Goal: Task Accomplishment & Management: Manage account settings

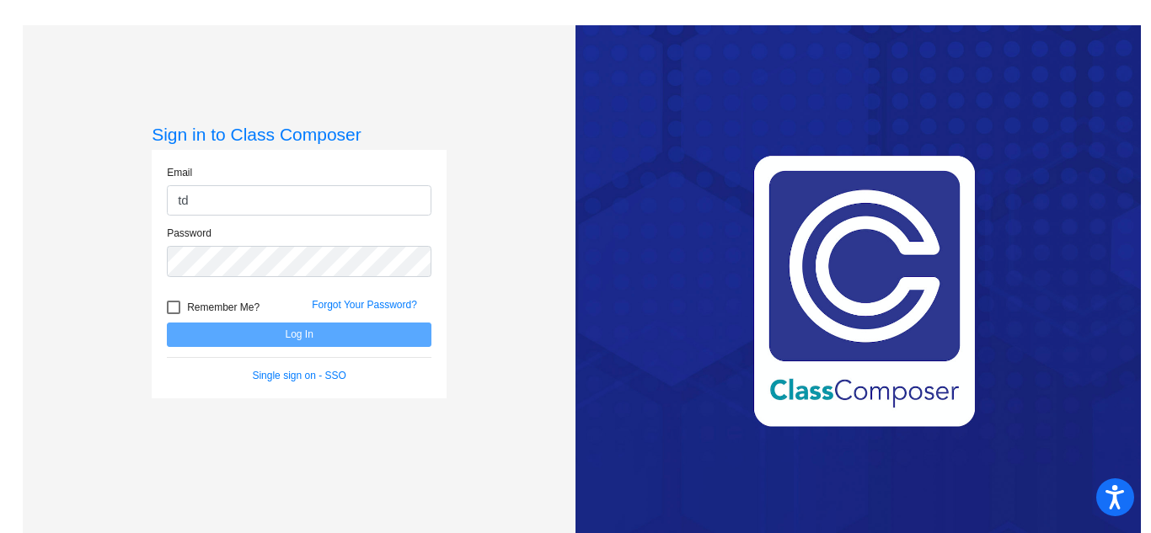
type input "td"
click at [428, 408] on div "Sign in to Class Composer Email td Password Remember Me? Forgot Your Password? …" at bounding box center [299, 292] width 295 height 337
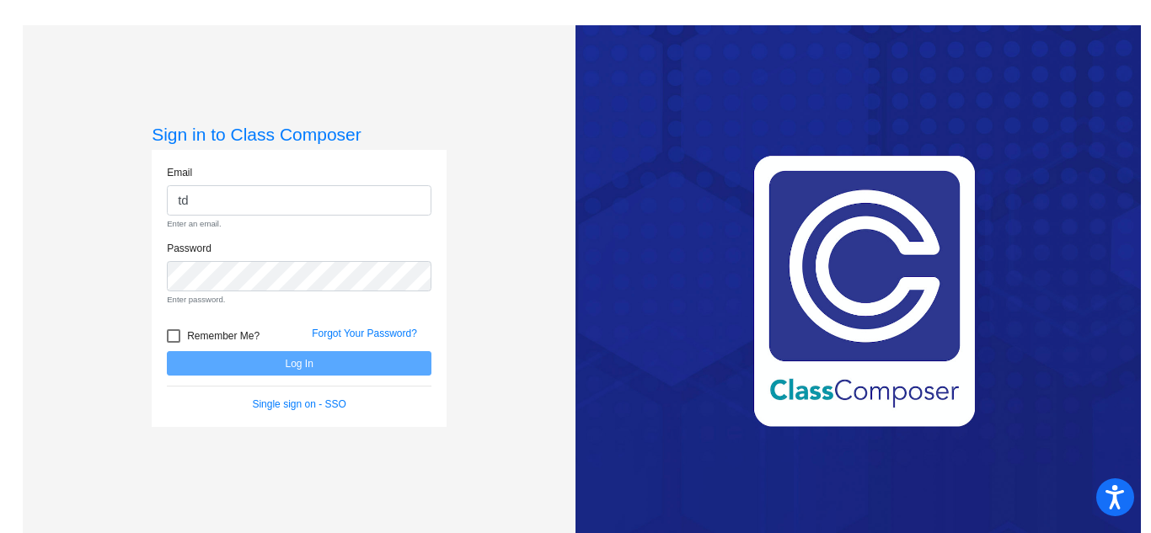
click at [215, 336] on span "Remember Me?" at bounding box center [223, 336] width 72 height 20
click at [174, 343] on input "Remember Me?" at bounding box center [173, 343] width 1 height 1
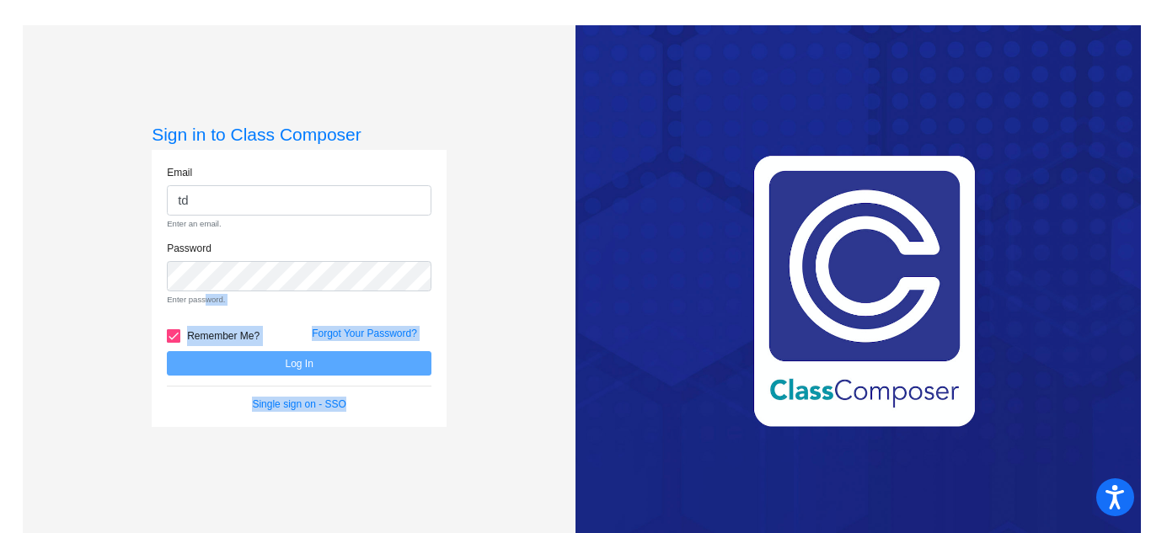
drag, startPoint x: 865, startPoint y: 418, endPoint x: 199, endPoint y: 305, distance: 675.7
click at [199, 305] on div "Sign in to Class Composer Email td Enter an email. Password Enter password. Rem…" at bounding box center [574, 291] width 1129 height 533
click at [351, 307] on div "Password Enter password." at bounding box center [299, 279] width 290 height 76
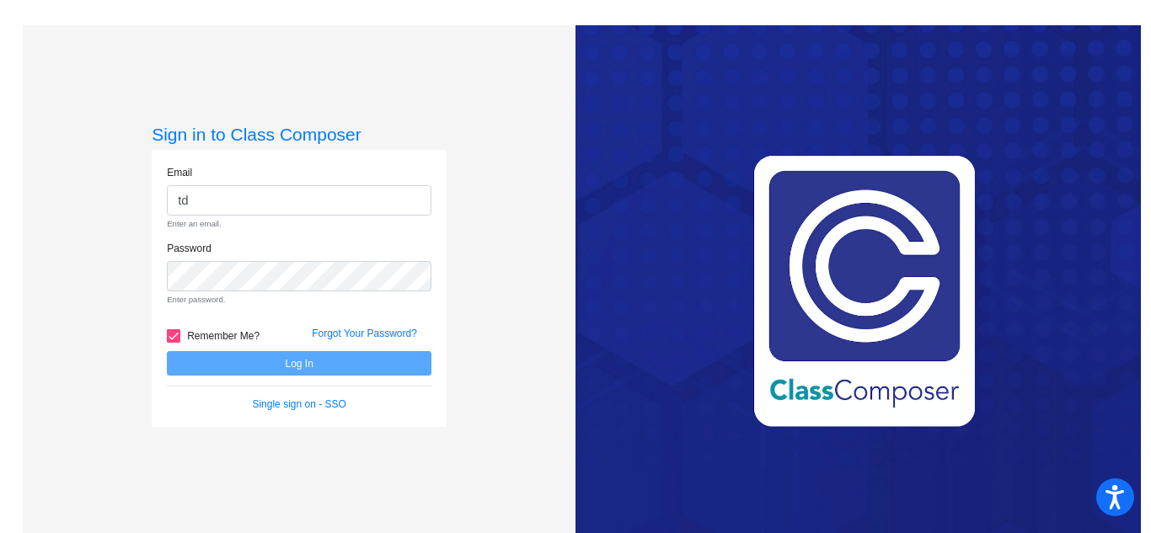
click at [240, 335] on span "Remember Me?" at bounding box center [223, 336] width 72 height 20
click at [174, 343] on input "Remember Me?" at bounding box center [173, 343] width 1 height 1
checkbox input "false"
click at [355, 332] on link "Forgot Your Password?" at bounding box center [364, 334] width 105 height 12
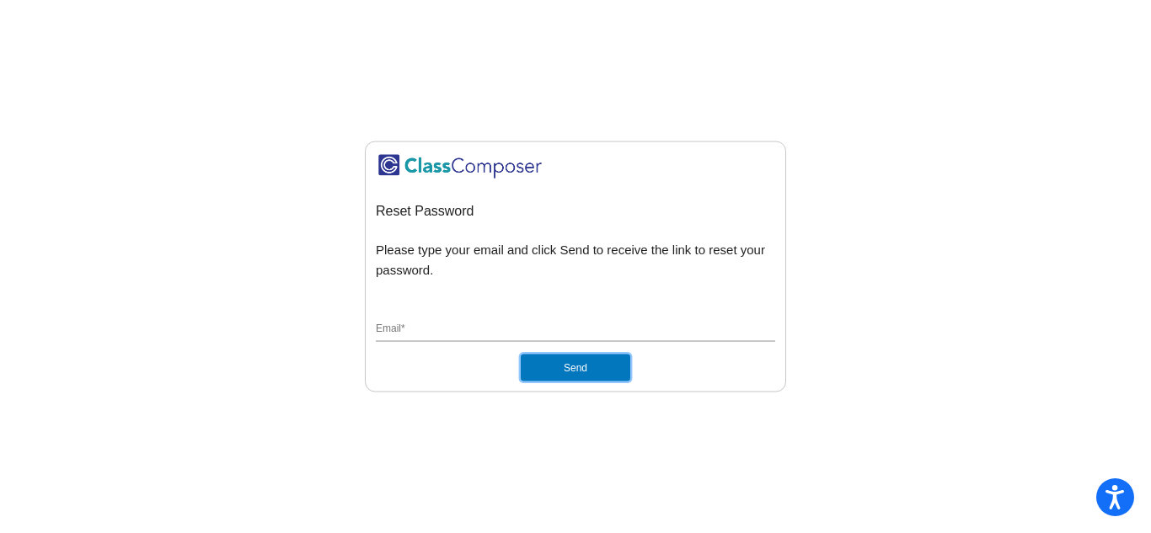
click at [548, 366] on button "Send" at bounding box center [575, 368] width 109 height 27
click at [409, 317] on div "Email *" at bounding box center [575, 326] width 399 height 32
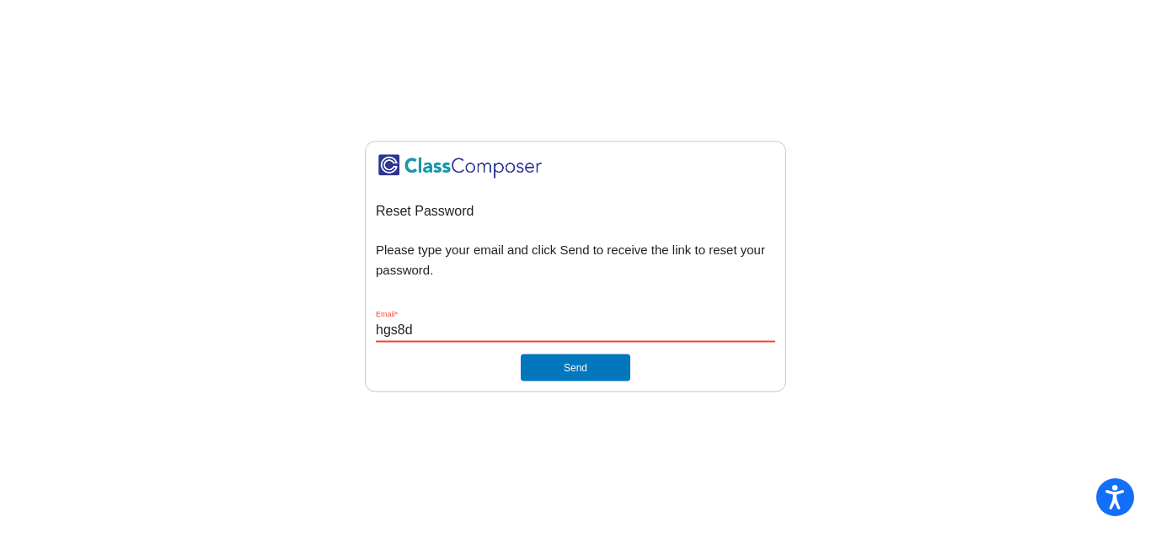
type input "hgs8d"
click at [574, 377] on button "Send" at bounding box center [575, 368] width 109 height 27
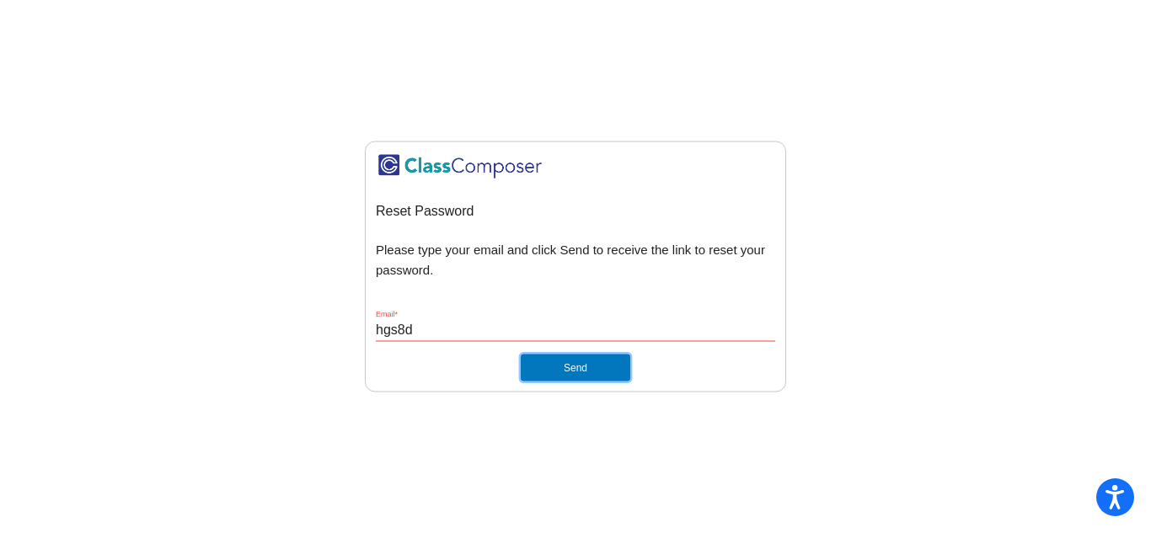
click at [574, 377] on button "Send" at bounding box center [575, 368] width 109 height 27
